Goal: Information Seeking & Learning: Understand process/instructions

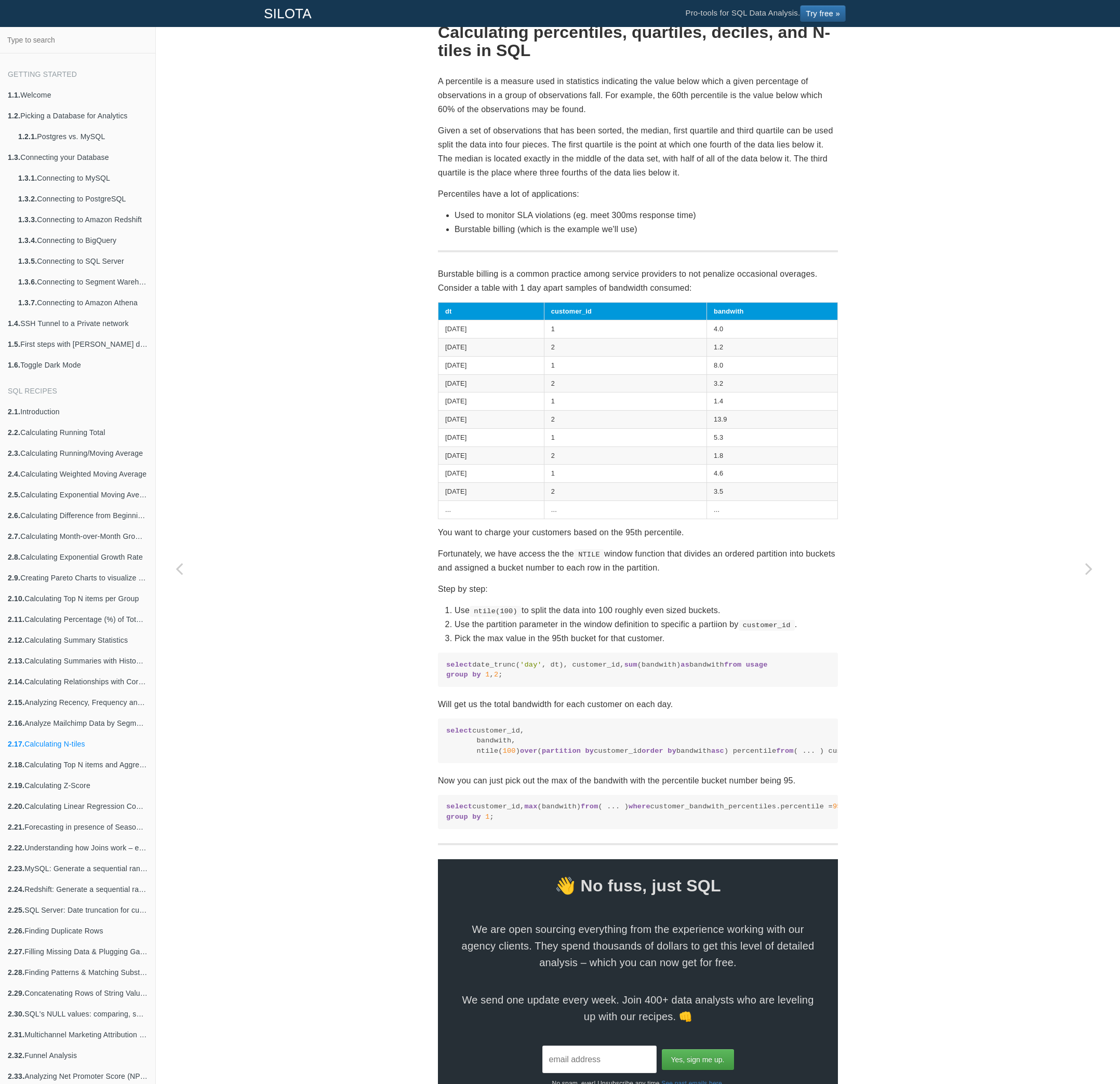
scroll to position [151, 0]
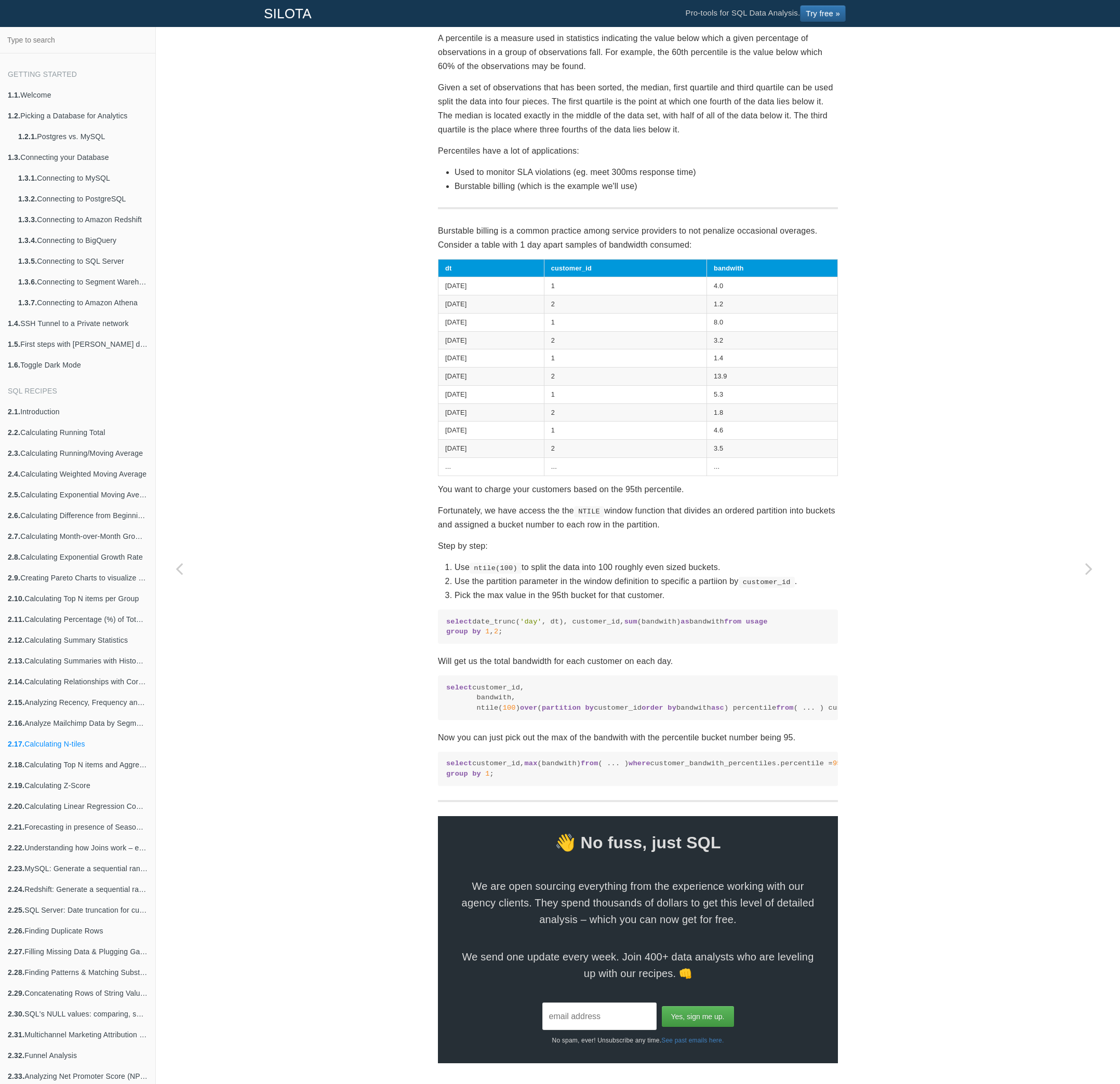
click at [477, 698] on code "select customer_id, bandwith, ntile( 100 ) over ( partition by customer_id orde…" at bounding box center [638, 698] width 384 height 30
click at [281, 696] on div "SQL Recipes Summarizing Data Calculating N-tiles Calculating percentiles, quart…" at bounding box center [638, 504] width 964 height 1159
click at [357, 630] on div "SQL Recipes Summarizing Data Calculating N-tiles Calculating percentiles, quart…" at bounding box center [638, 504] width 964 height 1159
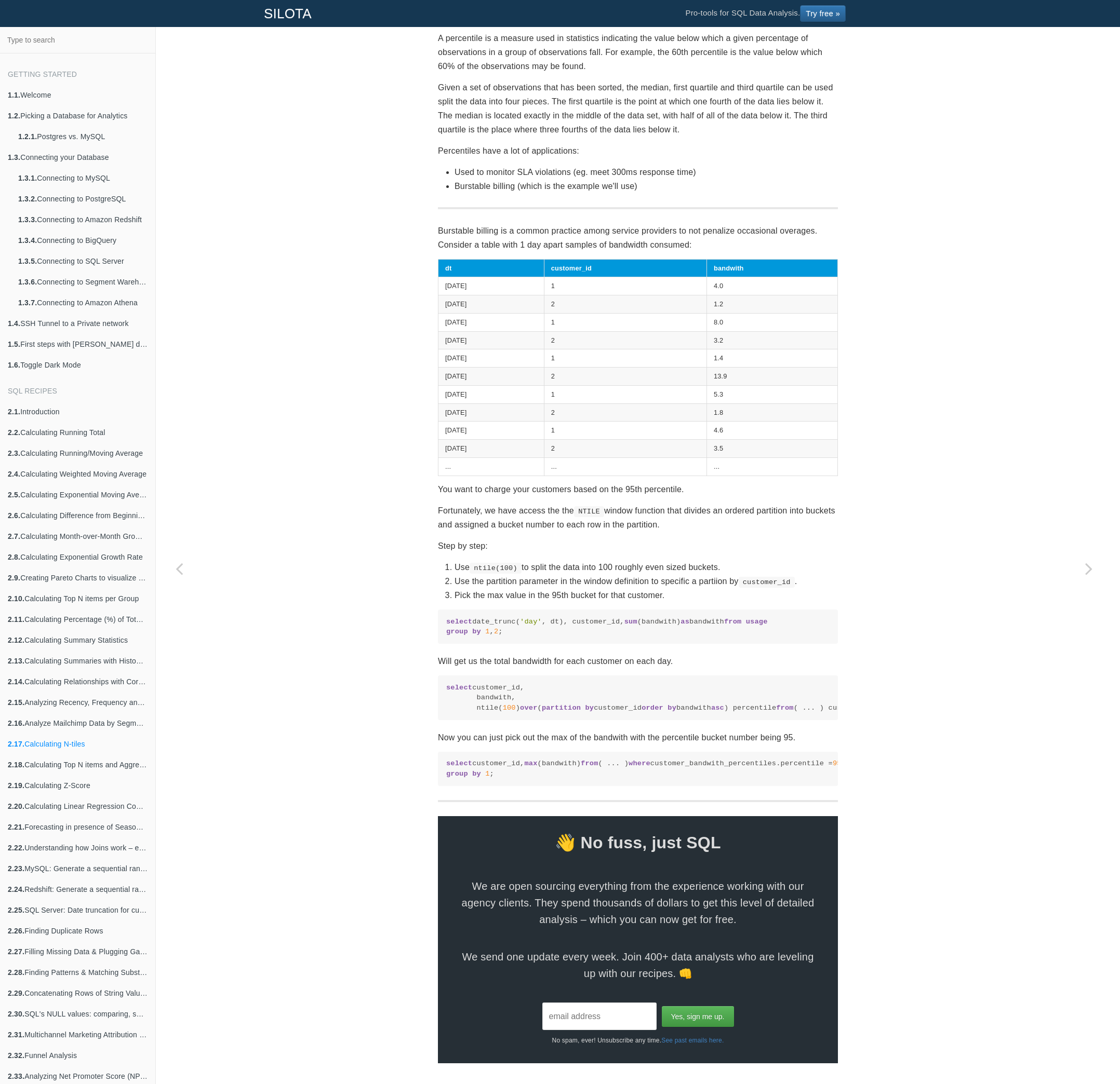
click at [344, 571] on div "SQL Recipes Summarizing Data Calculating N-tiles Calculating percentiles, quart…" at bounding box center [638, 504] width 964 height 1159
click at [481, 683] on code "select customer_id, bandwith, ntile( 100 ) over ( partition by customer_id orde…" at bounding box center [638, 698] width 384 height 30
drag, startPoint x: 481, startPoint y: 664, endPoint x: 792, endPoint y: 663, distance: 311.0
click at [792, 683] on code "select customer_id, bandwith, ntile( 100 ) over ( partition by customer_id orde…" at bounding box center [638, 698] width 384 height 30
copy code "ntile( 100 ) over ( partition by customer_id order by bandwith asc ) percentile"
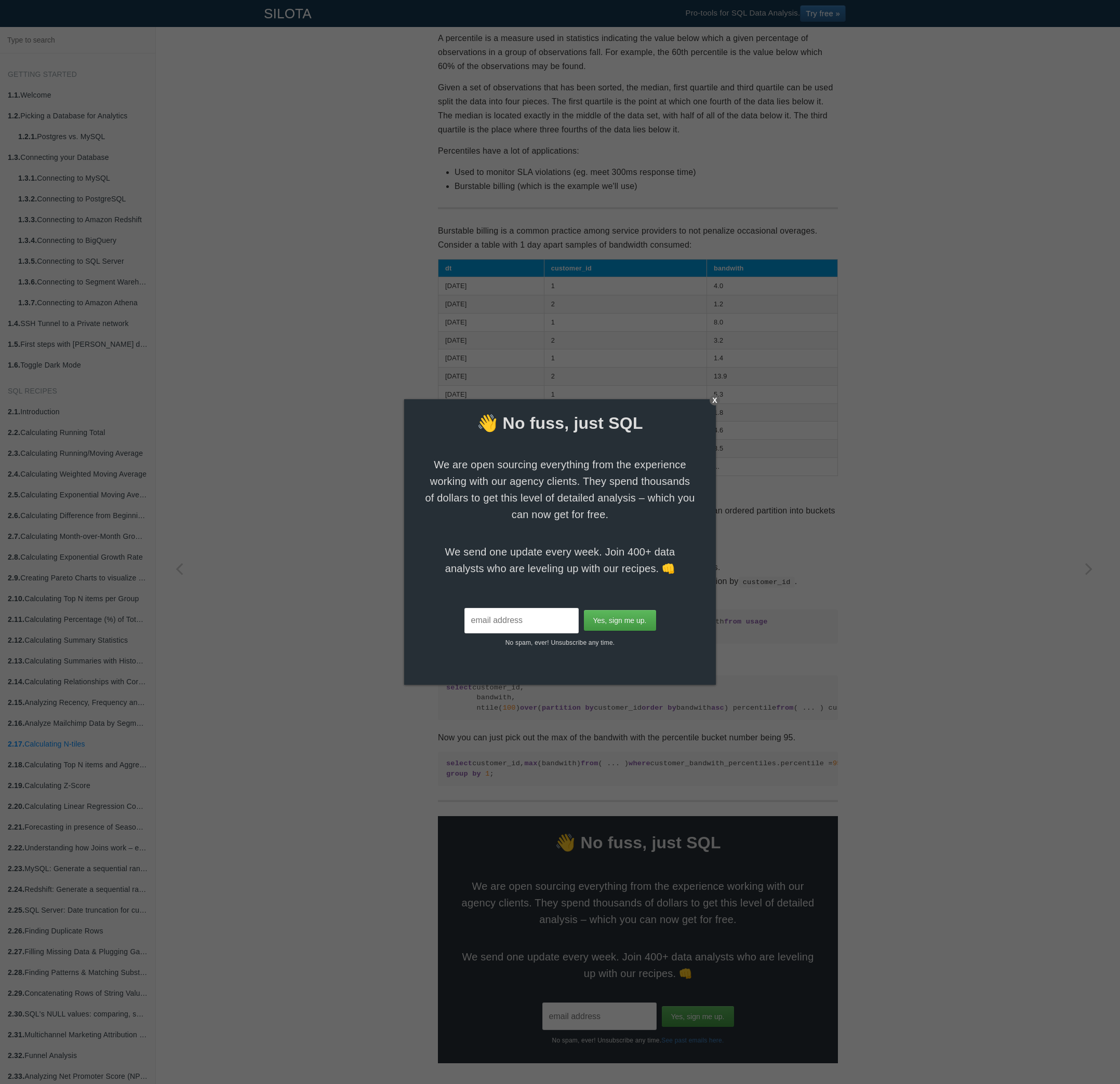
click at [871, 108] on div at bounding box center [560, 542] width 1120 height 1084
